Goal: Task Accomplishment & Management: Use online tool/utility

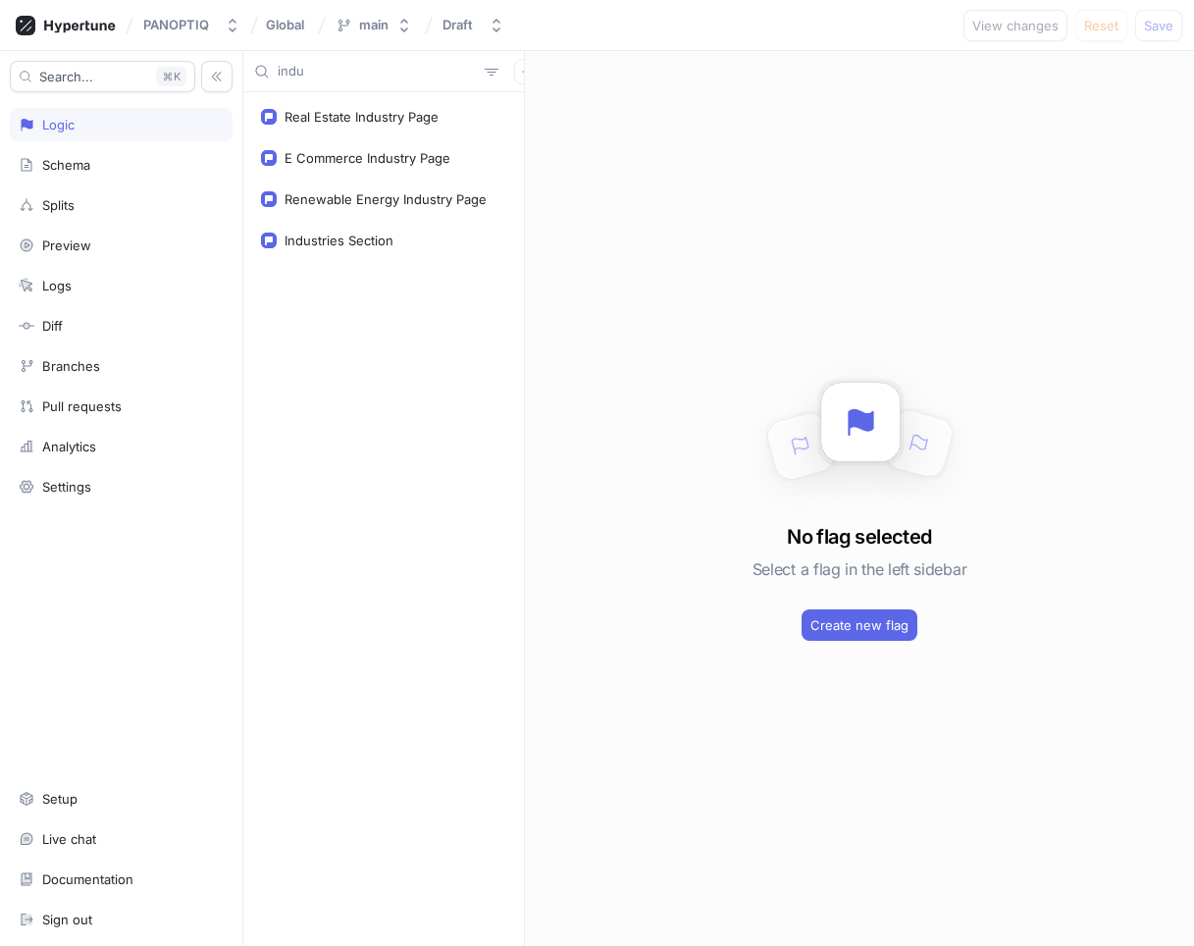
click at [325, 76] on input "indu" at bounding box center [377, 72] width 199 height 20
type input "produ"
click at [392, 129] on div "Studio Product" at bounding box center [383, 116] width 271 height 39
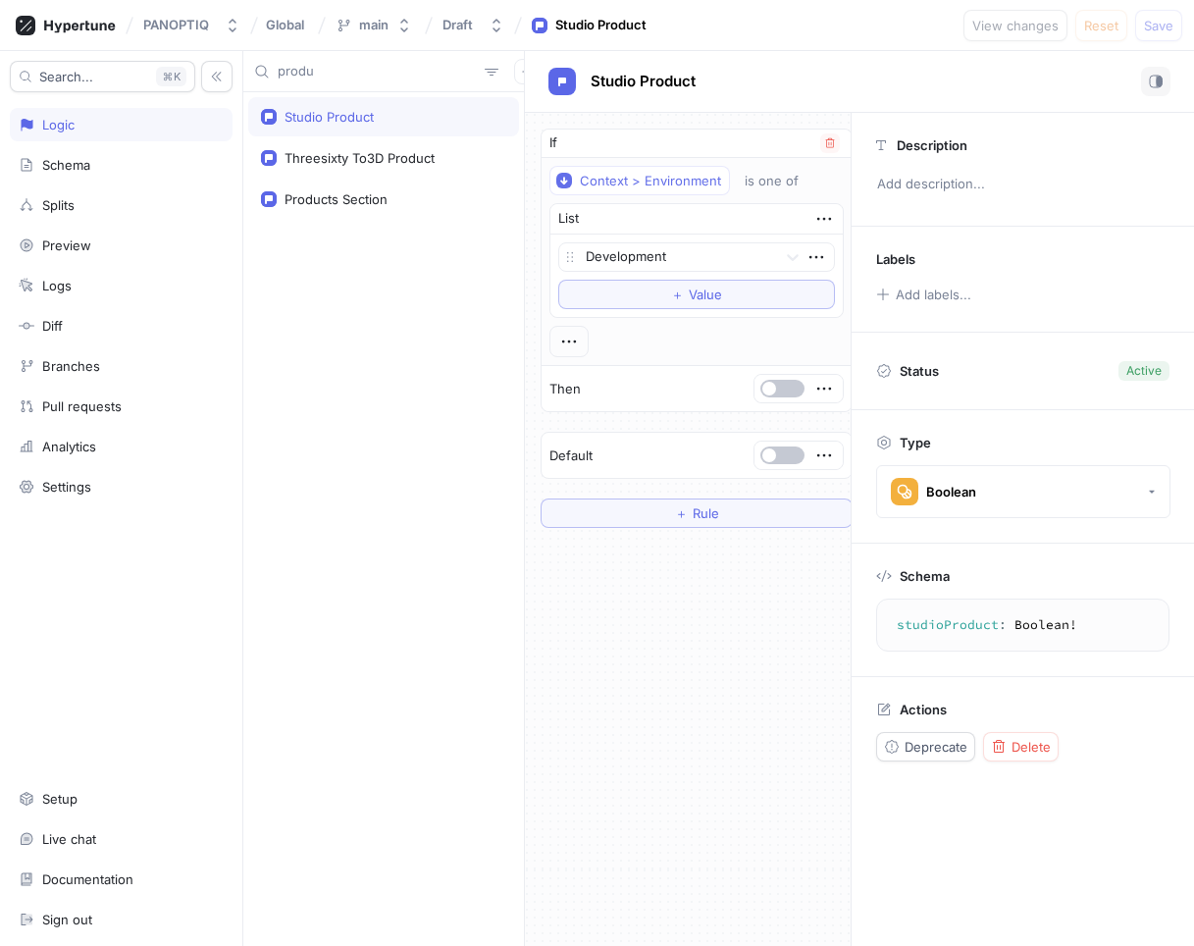
click at [782, 398] on div at bounding box center [799, 388] width 88 height 27
click at [779, 392] on button "button" at bounding box center [783, 389] width 44 height 18
click at [346, 202] on div "Products Section" at bounding box center [336, 199] width 103 height 16
type textarea "productsSection: Boolean!"
click at [1171, 21] on span "Save" at bounding box center [1158, 26] width 29 height 12
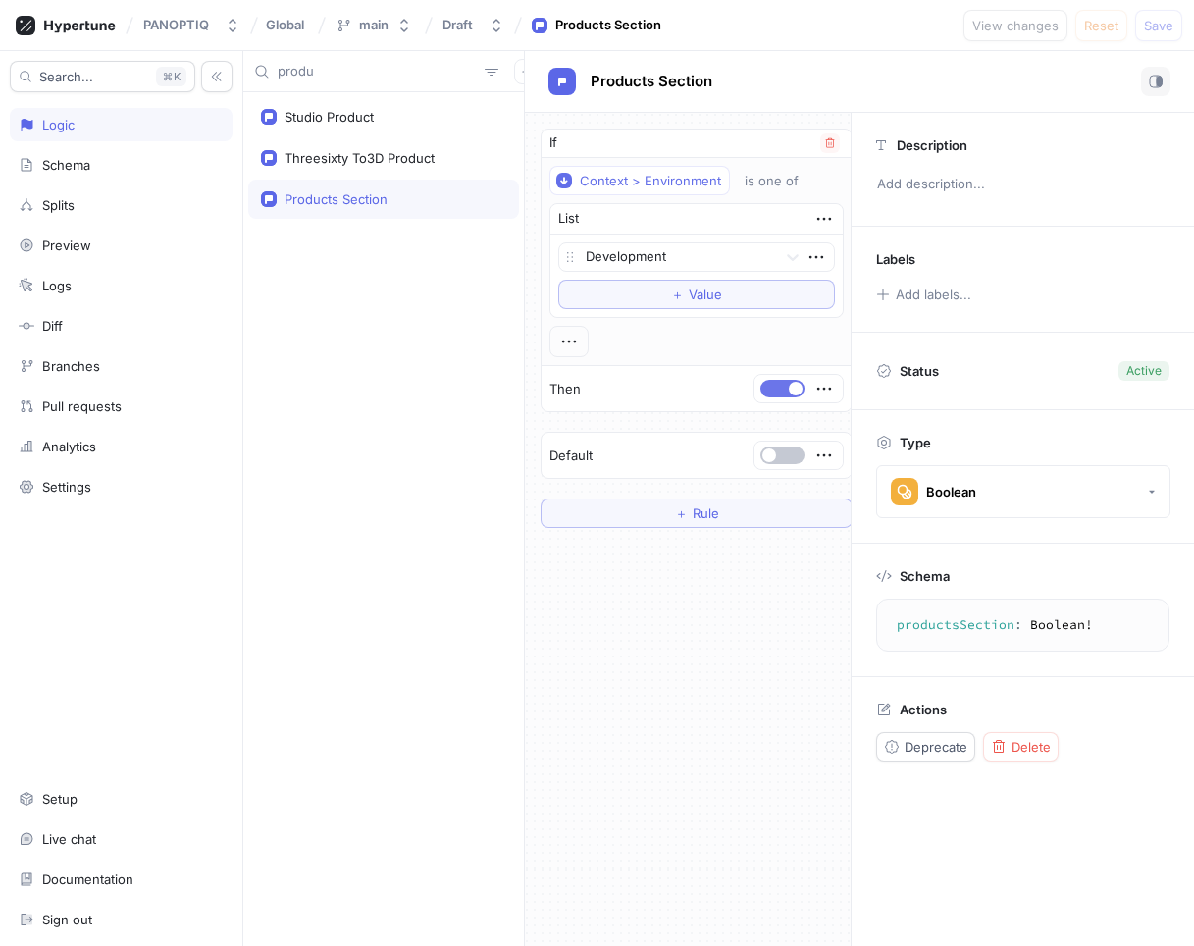
click at [786, 389] on button "button" at bounding box center [783, 389] width 44 height 18
click at [1166, 23] on span "Save" at bounding box center [1158, 26] width 29 height 12
